Goal: Ask a question

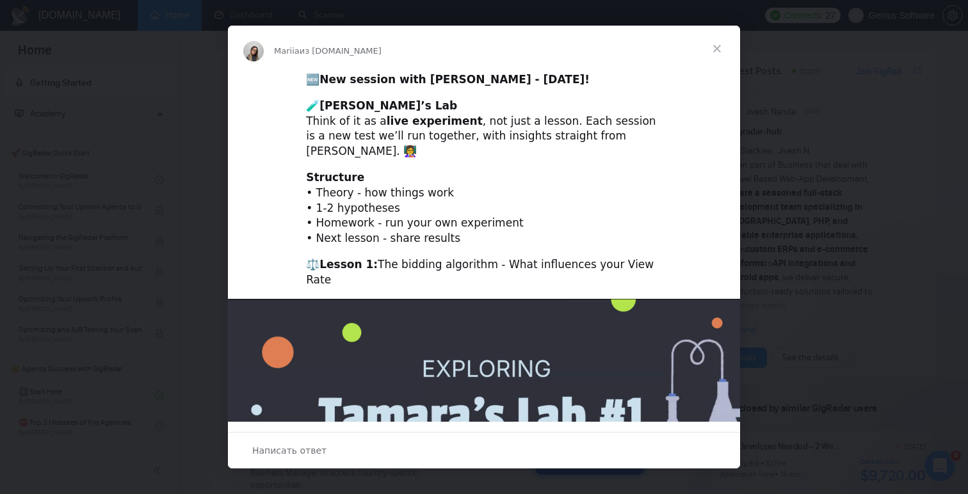
click at [722, 50] on span "Закрыть" at bounding box center [717, 49] width 46 height 46
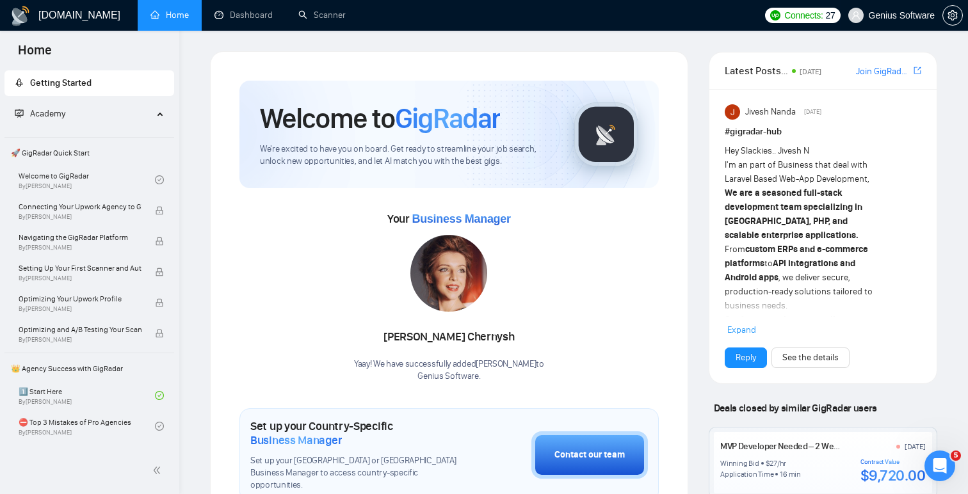
click at [883, 15] on span "Genius Software" at bounding box center [902, 15] width 67 height 0
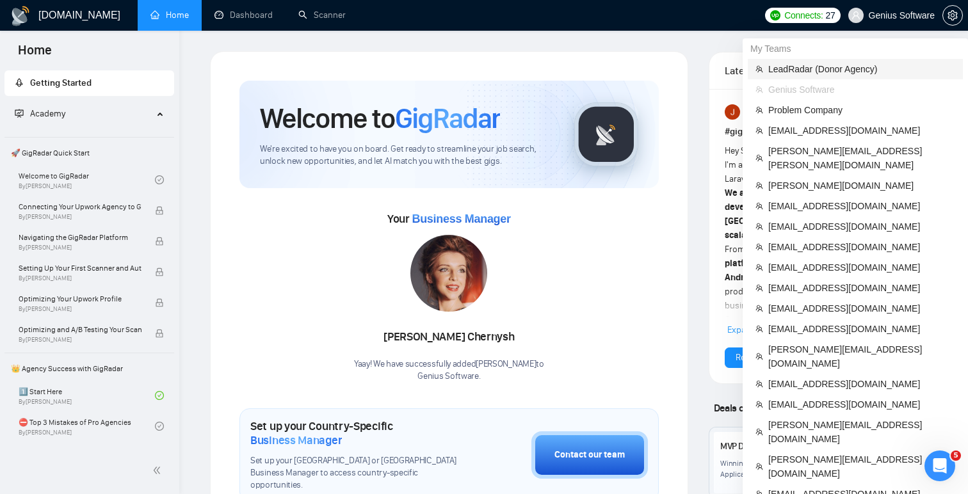
click at [847, 64] on span "LeadRadar (Donor Agency)" at bounding box center [862, 69] width 187 height 14
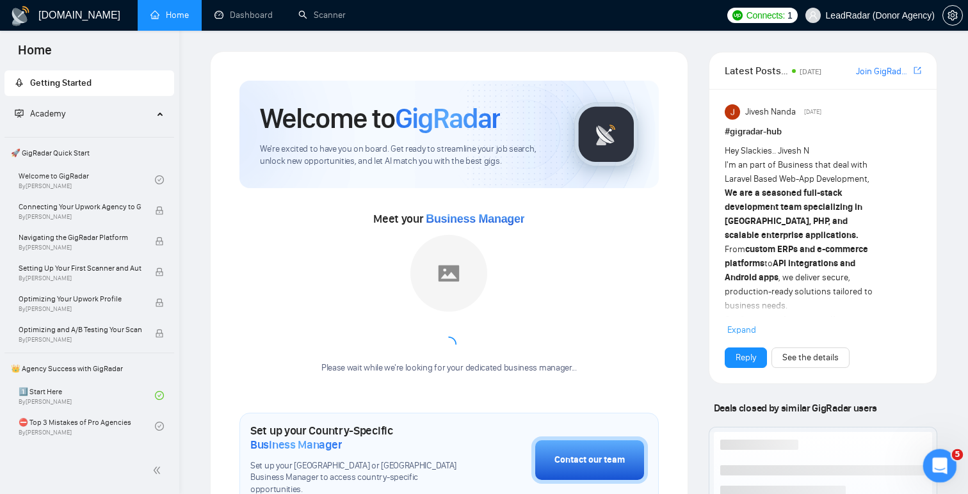
click at [933, 461] on icon "Открыть службу сообщений Intercom" at bounding box center [938, 464] width 21 height 21
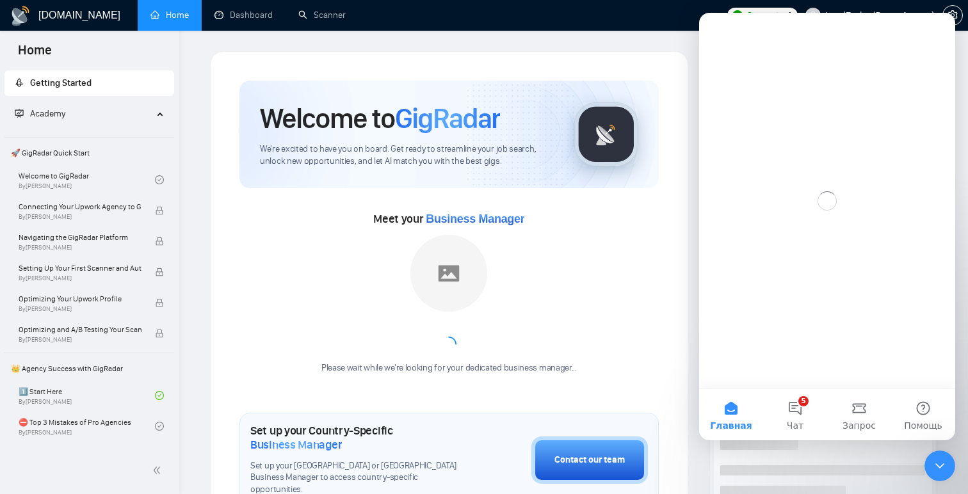
click at [657, 291] on div "Meet your Business Manager Please wait while we're looking for your dedicated b…" at bounding box center [450, 298] width 420 height 179
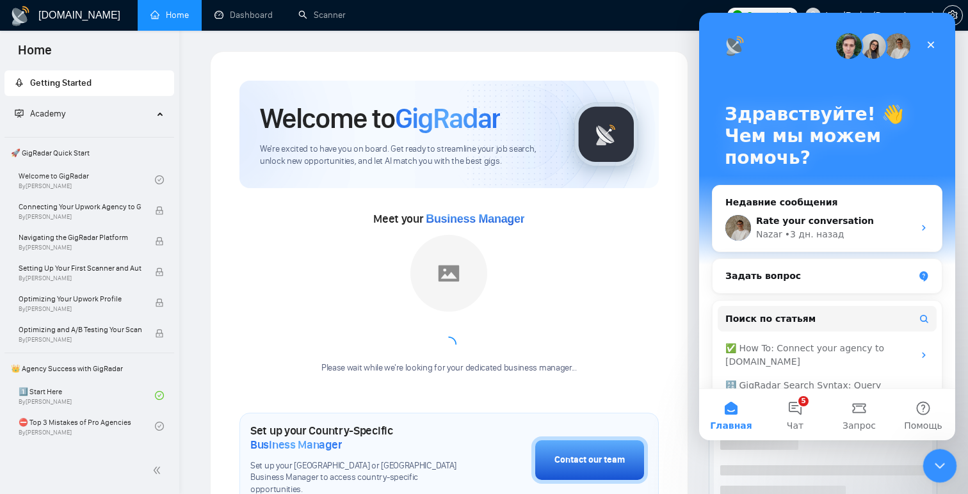
click at [943, 455] on div "Закрыть службу сообщений Intercom" at bounding box center [938, 464] width 31 height 31
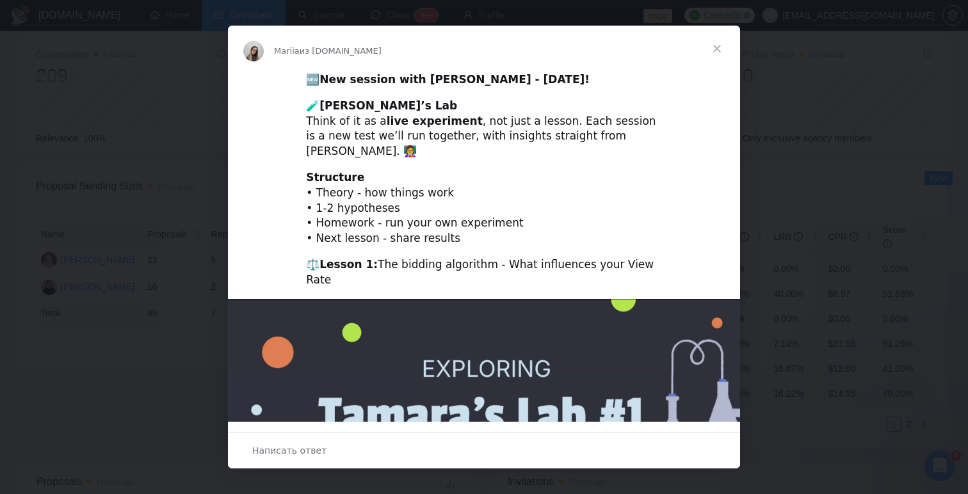
click at [721, 42] on span "Закрыть" at bounding box center [717, 49] width 46 height 46
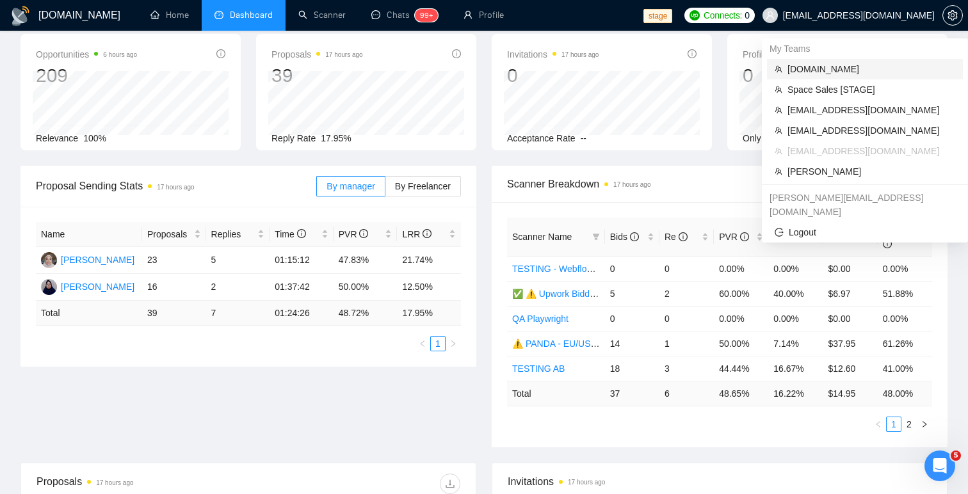
click at [817, 69] on span "rndx2.com" at bounding box center [872, 69] width 168 height 14
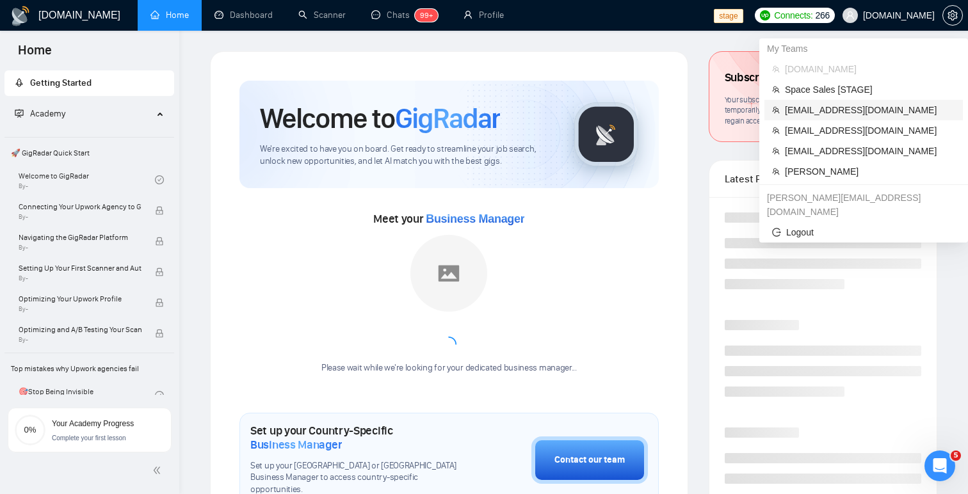
click at [883, 109] on span "danylo.samotys@redvike.com" at bounding box center [870, 110] width 170 height 14
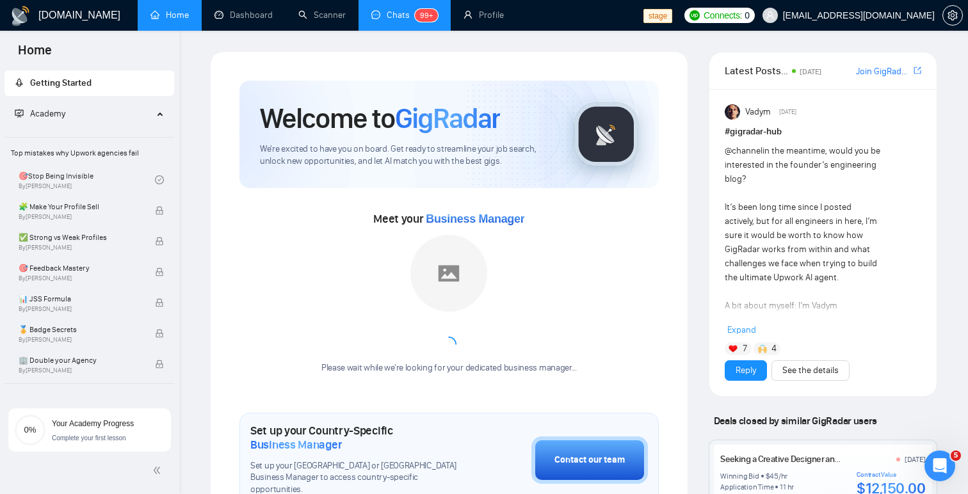
click at [396, 20] on link "Chats 99+" at bounding box center [404, 15] width 67 height 11
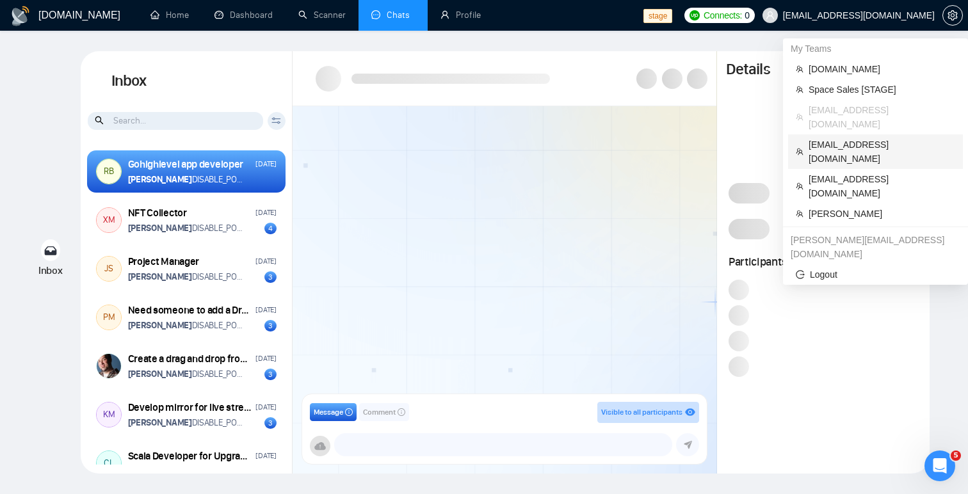
click at [851, 138] on span "sardor@gigradar.io" at bounding box center [882, 152] width 147 height 28
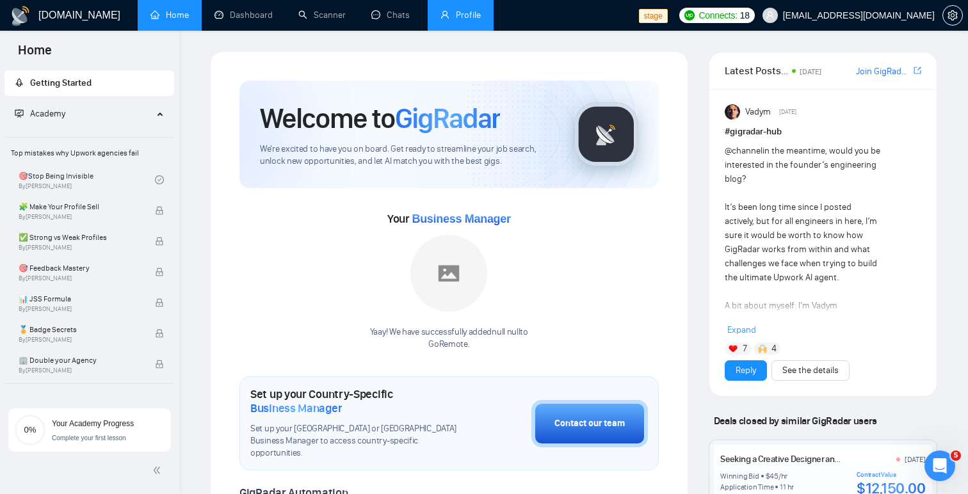
click at [459, 16] on link "Profile" at bounding box center [461, 15] width 40 height 11
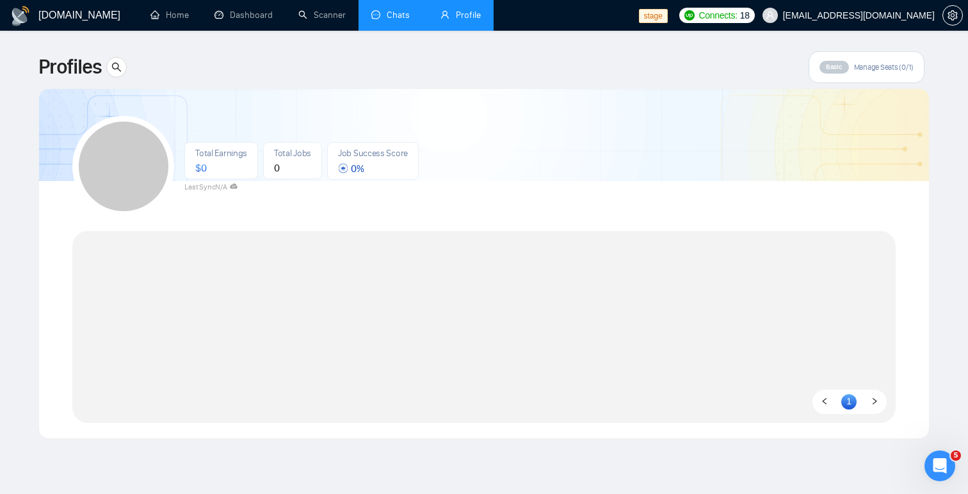
click at [395, 20] on link "Chats" at bounding box center [393, 15] width 44 height 11
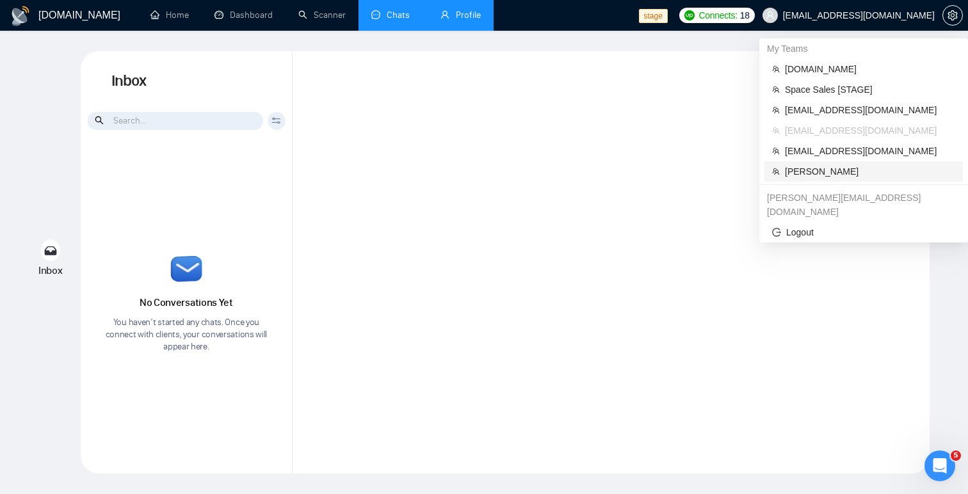
click at [822, 168] on span "Robert O'Kruk" at bounding box center [870, 172] width 170 height 14
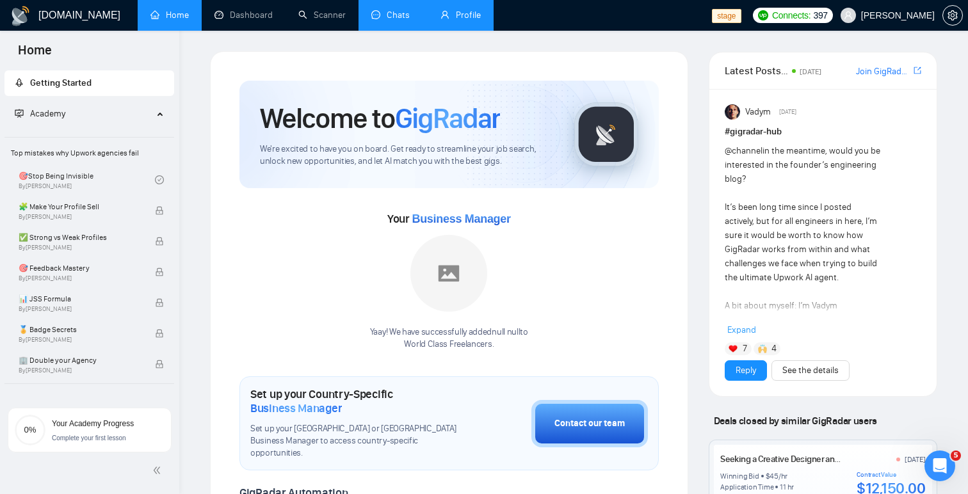
click at [375, 20] on link "Chats" at bounding box center [393, 15] width 44 height 11
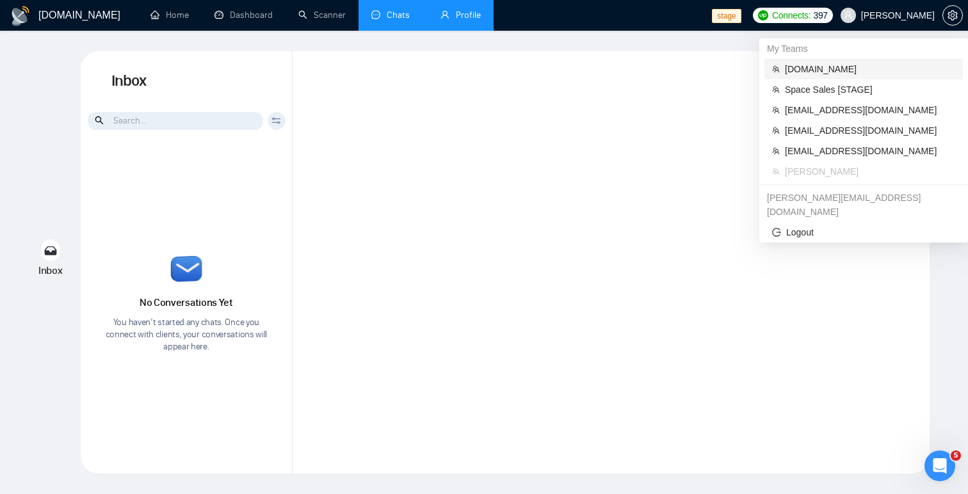
click at [817, 74] on span "rndx2.com" at bounding box center [870, 69] width 170 height 14
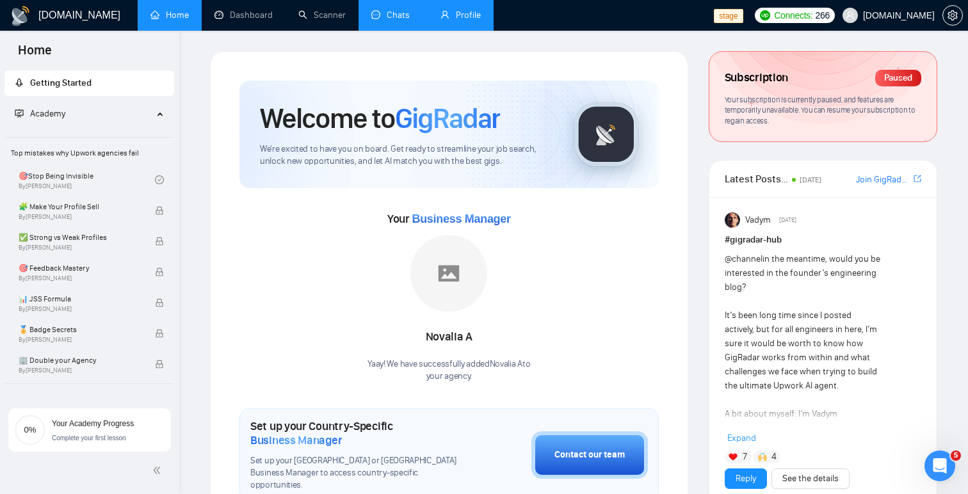
click at [377, 20] on link "Chats" at bounding box center [393, 15] width 44 height 11
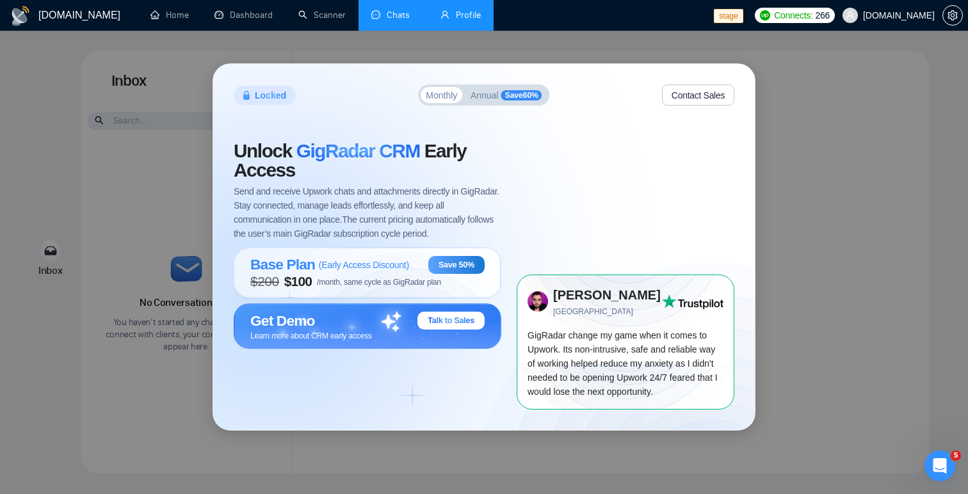
click at [485, 95] on span "Annual" at bounding box center [485, 95] width 28 height 9
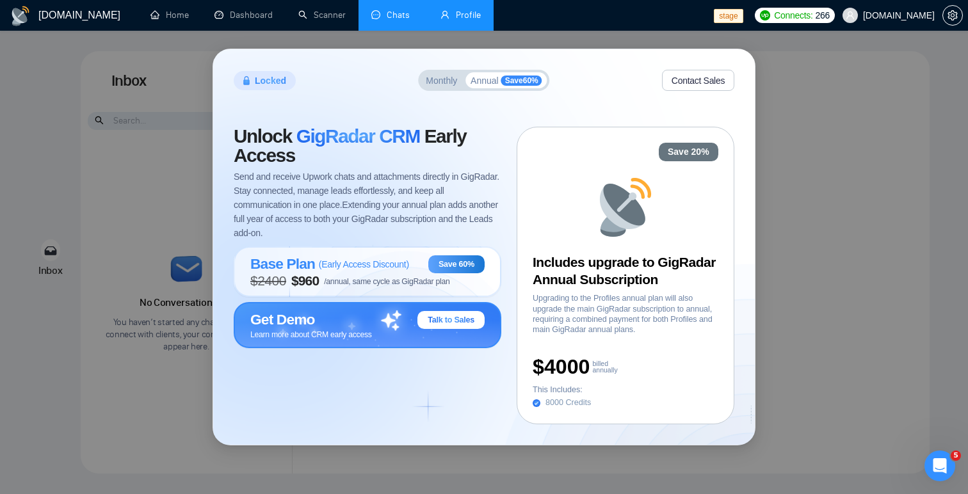
click at [474, 323] on span "Talk to Sales" at bounding box center [451, 320] width 47 height 10
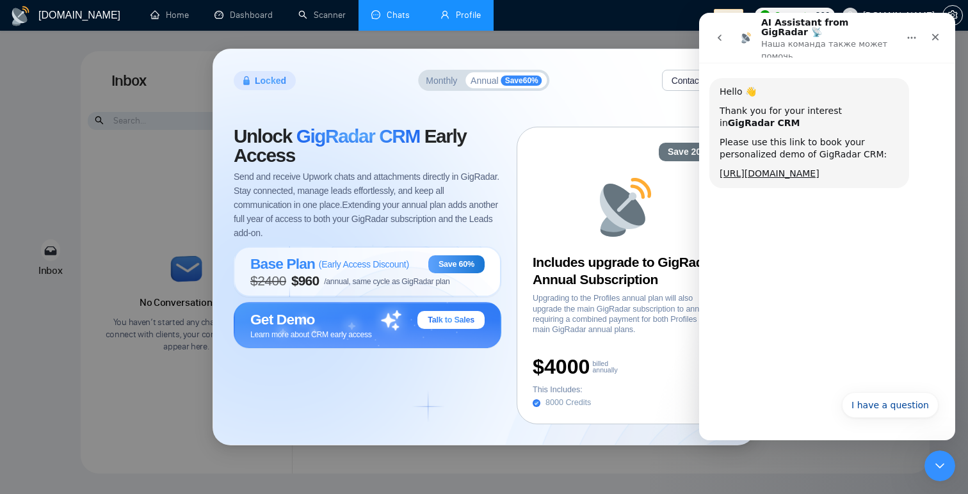
drag, startPoint x: 817, startPoint y: 178, endPoint x: 719, endPoint y: 162, distance: 98.7
click at [719, 162] on div "Hello 👋 Thank you for your interest in GigRadar CRM Please use this link to boo…" at bounding box center [810, 133] width 200 height 110
copy link "https://meetings.hubspot.com/gigradar/gigradar-crm-demo"
click at [902, 409] on button "I have a question" at bounding box center [890, 406] width 97 height 26
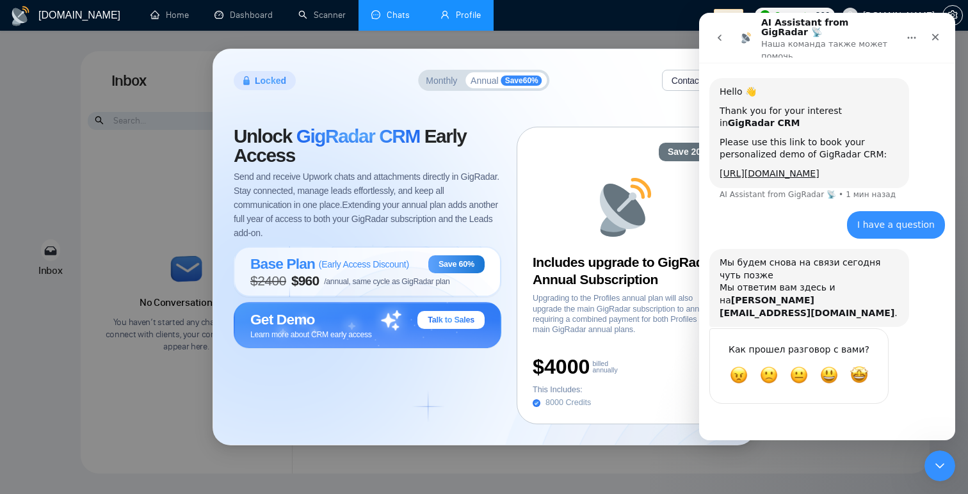
click at [722, 26] on button "go back" at bounding box center [720, 38] width 24 height 24
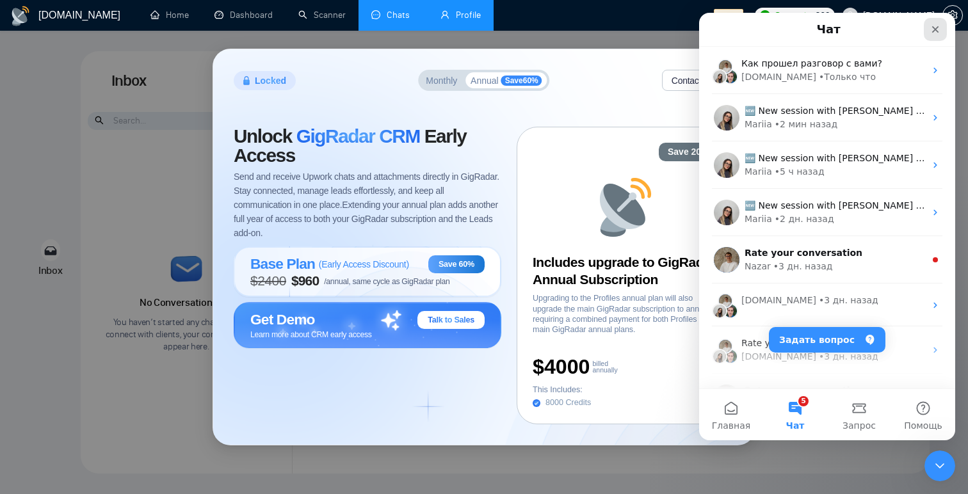
click at [935, 38] on div "Закрыть" at bounding box center [935, 29] width 23 height 23
